Goal: Task Accomplishment & Management: Complete application form

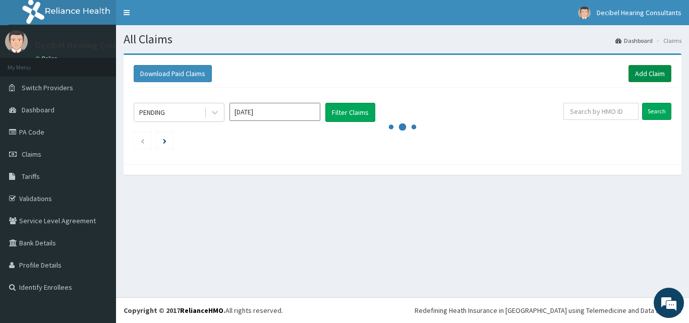
click at [665, 77] on link "Add Claim" at bounding box center [650, 73] width 43 height 17
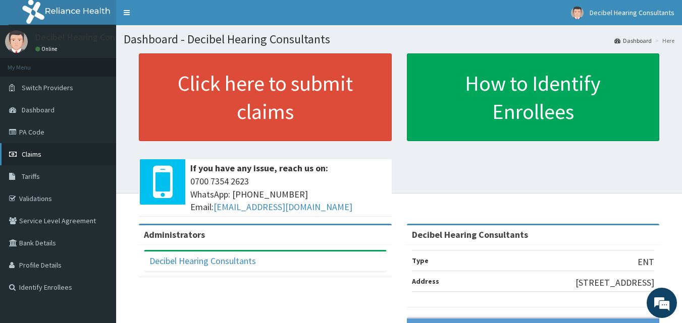
click at [30, 153] on span "Claims" at bounding box center [32, 154] width 20 height 9
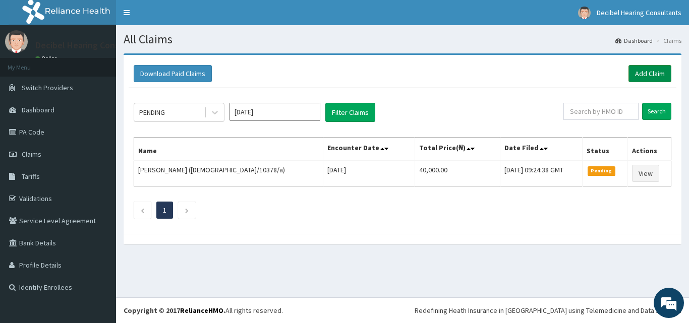
click at [640, 76] on link "Add Claim" at bounding box center [650, 73] width 43 height 17
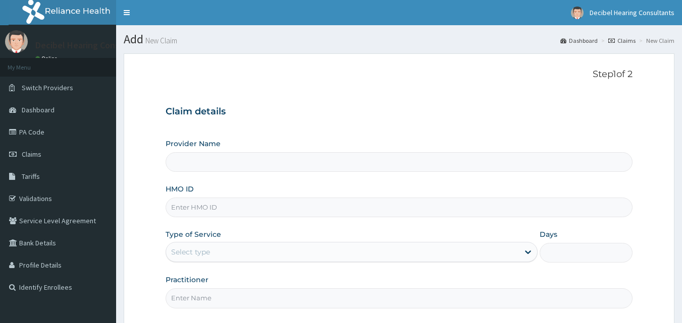
type input "Decibel Hearing Consultants"
click at [257, 205] on input "HMO ID" at bounding box center [399, 208] width 467 height 20
paste input "OHT/10782/A"
type input "OHT/10782/A"
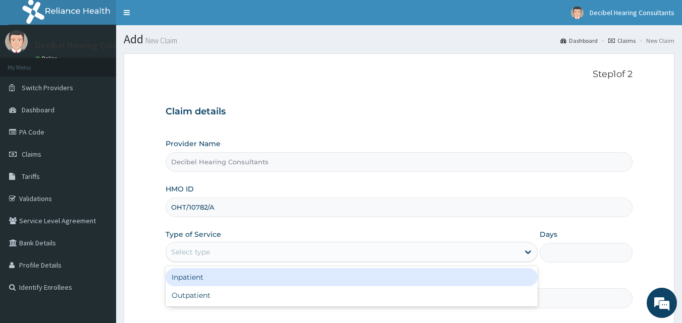
click at [256, 257] on div "Select type" at bounding box center [342, 252] width 353 height 16
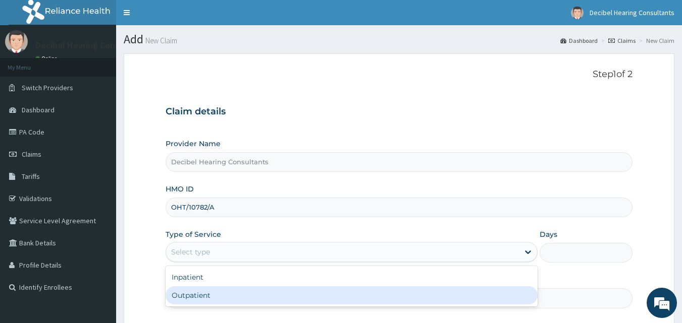
click at [242, 297] on div "Outpatient" at bounding box center [352, 296] width 372 height 18
type input "1"
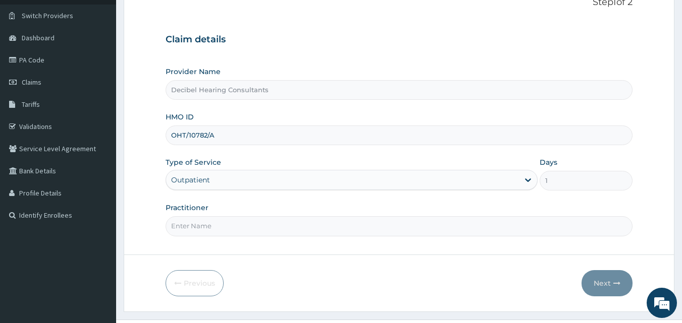
scroll to position [73, 0]
click at [332, 215] on div "Practitioner" at bounding box center [399, 218] width 467 height 33
click at [315, 233] on input "Practitioner" at bounding box center [399, 225] width 467 height 20
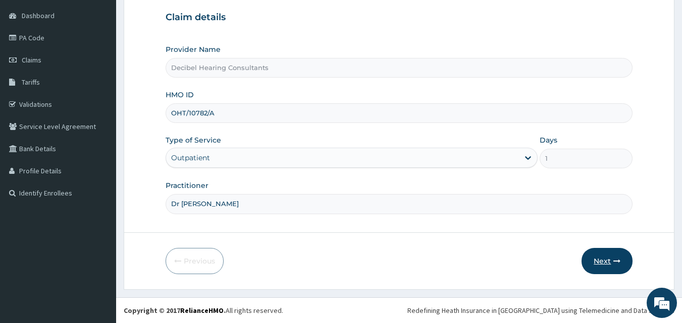
type input "Dr [PERSON_NAME]"
click at [605, 252] on button "Next" at bounding box center [606, 261] width 51 height 26
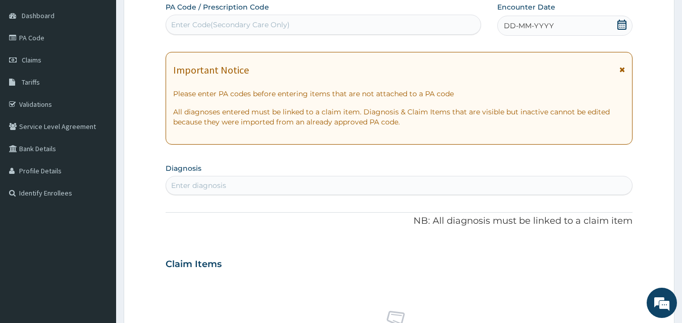
click at [353, 18] on div "Enter Code(Secondary Care Only)" at bounding box center [323, 25] width 315 height 16
click at [290, 18] on div "Enter Code(Secondary Care Only)" at bounding box center [323, 25] width 315 height 16
paste input "PA/2453C2"
type input "PA/2453C2"
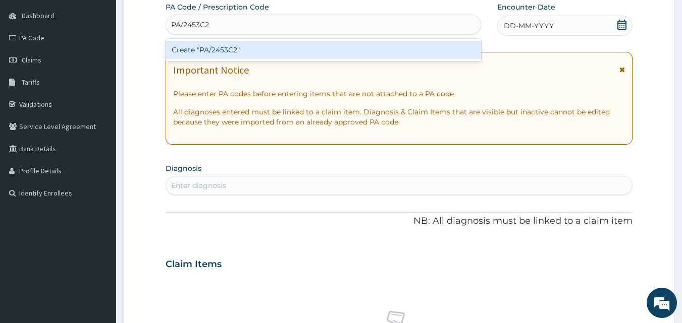
click at [298, 52] on div "Create "PA/2453C2"" at bounding box center [324, 50] width 316 height 18
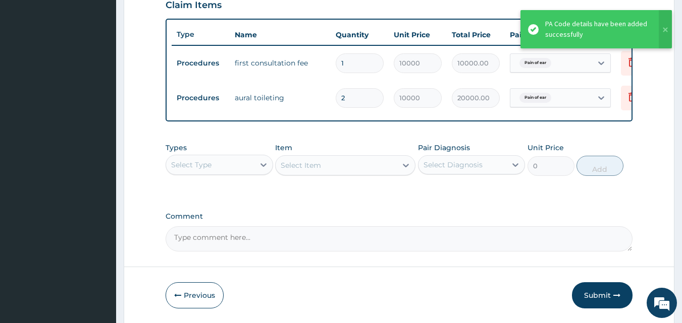
scroll to position [399, 0]
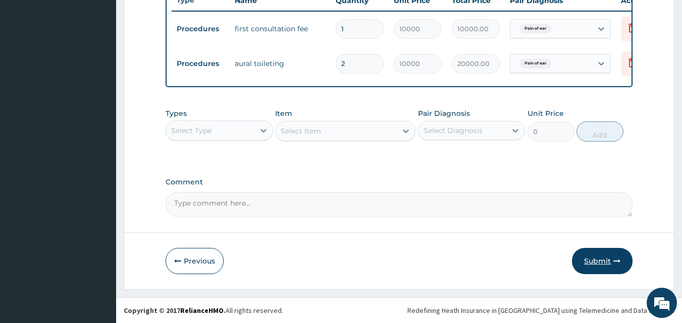
click at [602, 264] on button "Submit" at bounding box center [602, 261] width 61 height 26
